Goal: Information Seeking & Learning: Learn about a topic

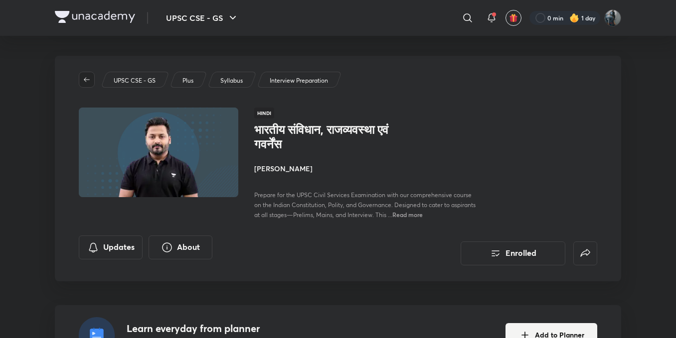
click at [90, 77] on icon "button" at bounding box center [87, 80] width 8 height 8
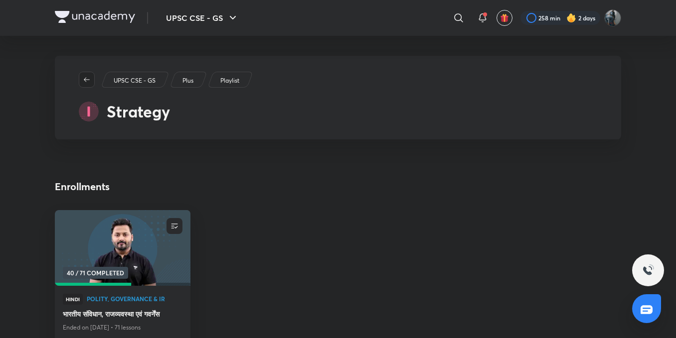
click at [86, 78] on icon "button" at bounding box center [87, 79] width 6 height 4
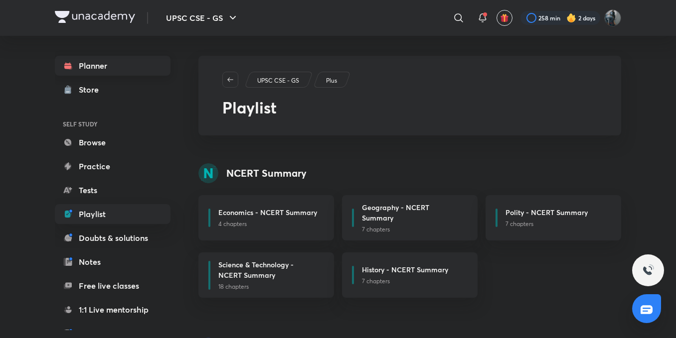
click at [87, 70] on link "Planner" at bounding box center [113, 66] width 116 height 20
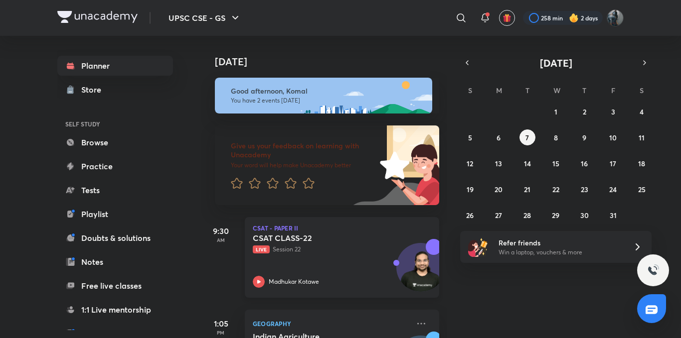
click at [258, 281] on icon at bounding box center [258, 281] width 3 height 3
